Goal: Navigation & Orientation: Find specific page/section

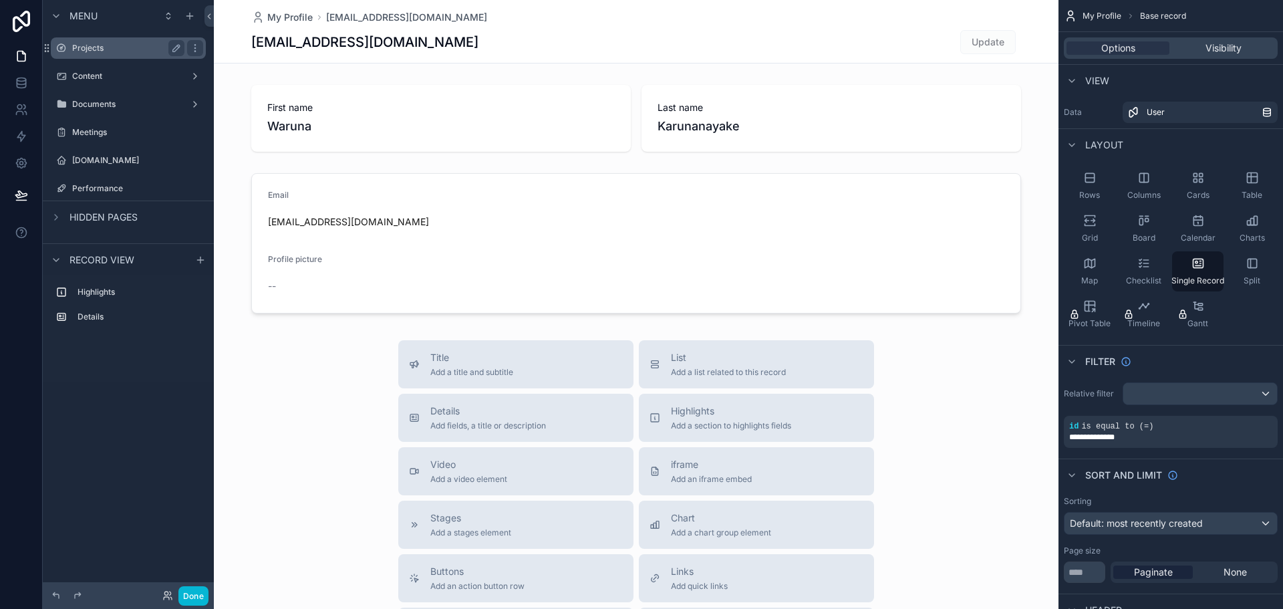
click at [140, 49] on label "Projects" at bounding box center [125, 48] width 107 height 11
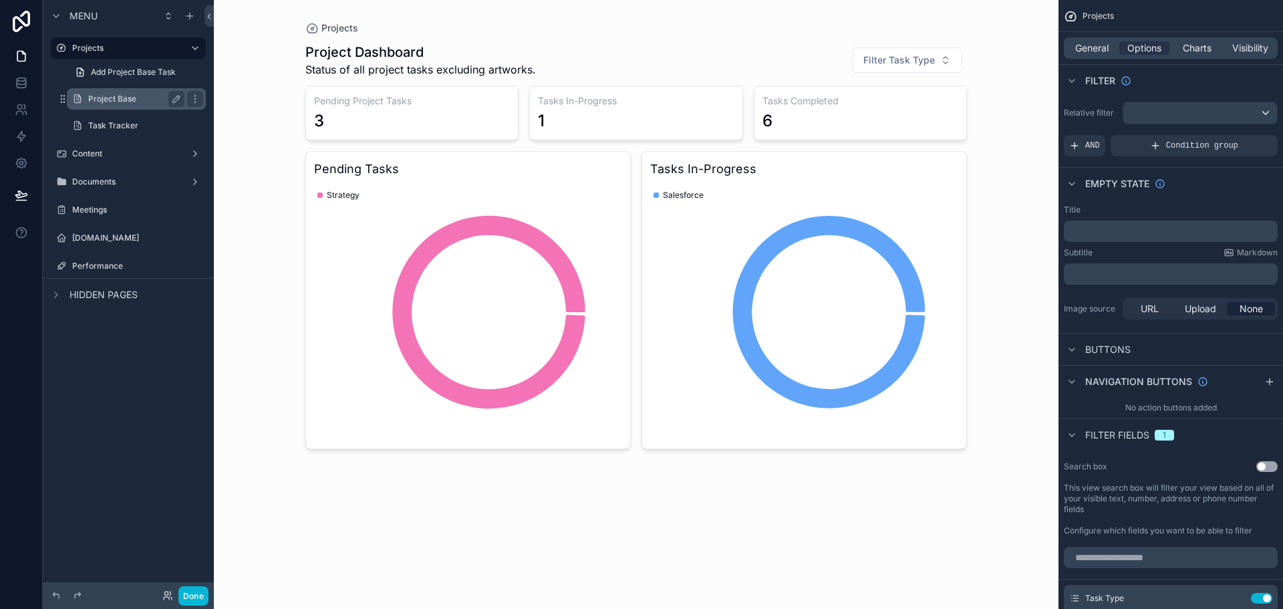
click at [122, 108] on div "Project Base" at bounding box center [136, 98] width 134 height 21
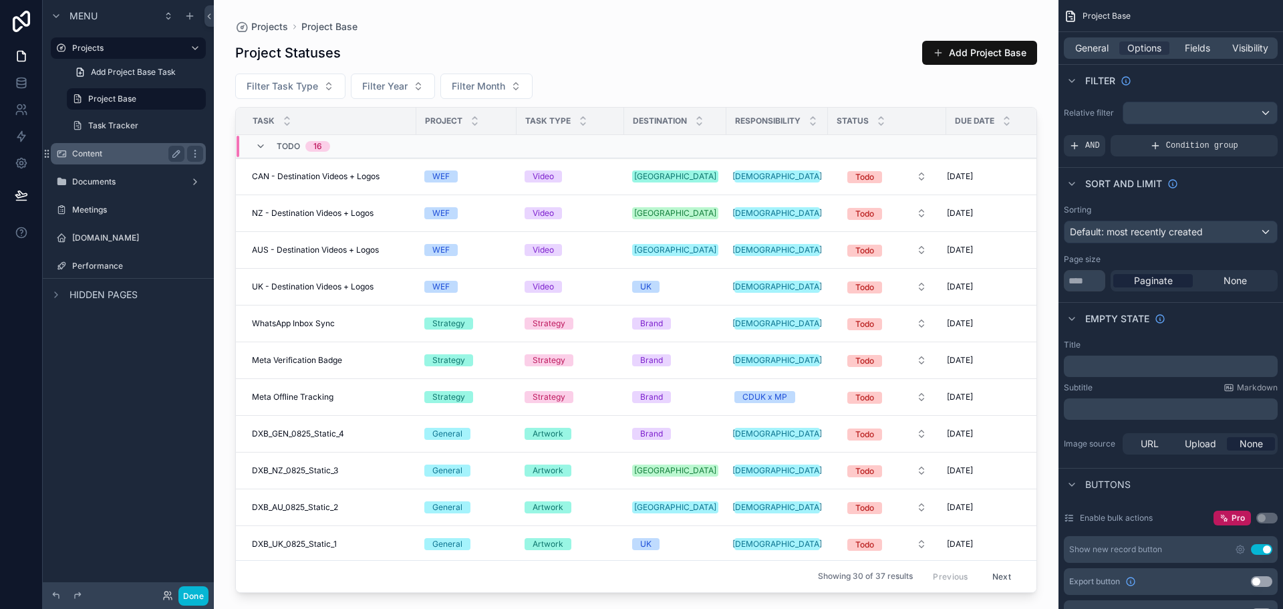
click at [125, 156] on label "Content" at bounding box center [125, 153] width 107 height 11
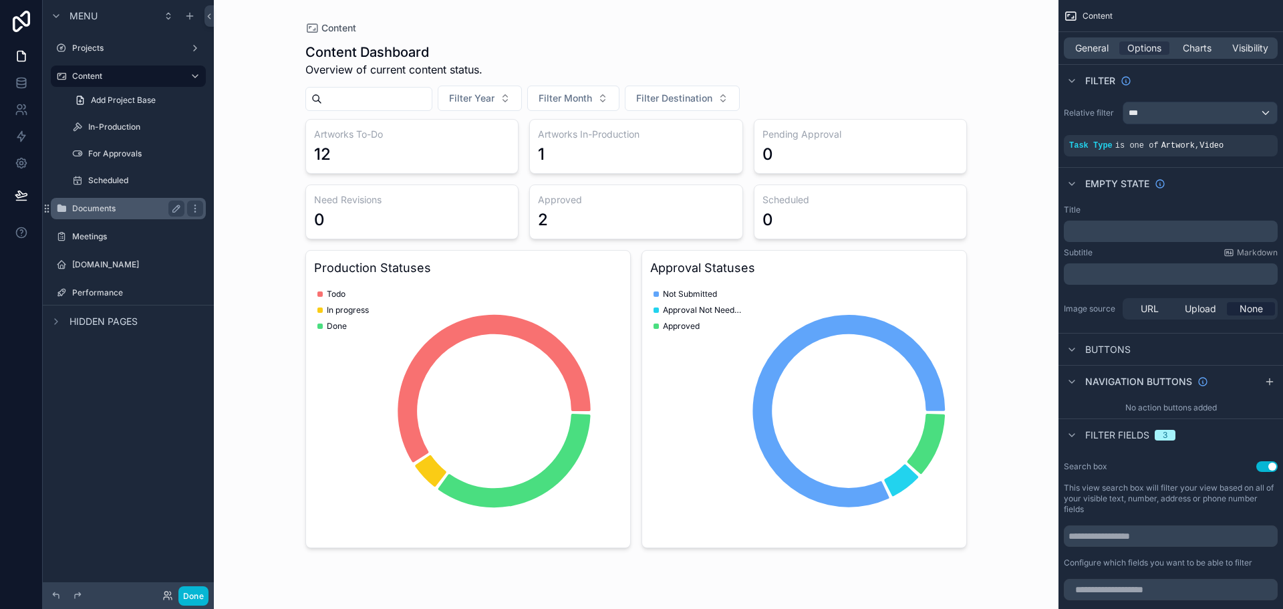
click at [114, 214] on div "Documents" at bounding box center [128, 208] width 112 height 16
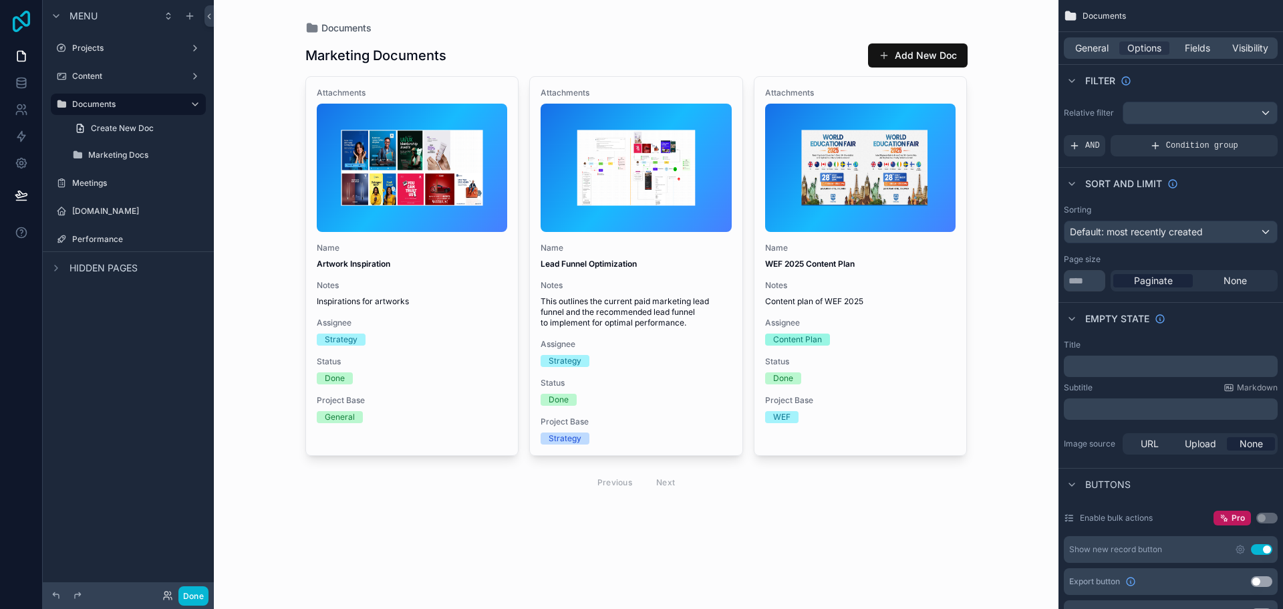
click at [24, 19] on icon at bounding box center [21, 21] width 27 height 21
